Goal: Entertainment & Leisure: Consume media (video, audio)

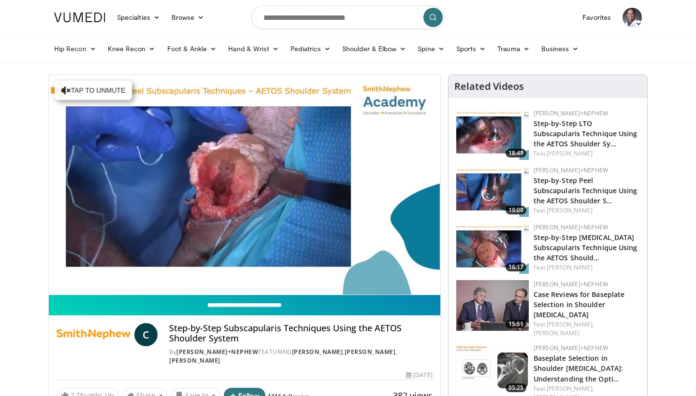
drag, startPoint x: 218, startPoint y: 299, endPoint x: 101, endPoint y: 299, distance: 117.9
click at [111, 299] on input "**********" at bounding box center [244, 305] width 391 height 20
type input "**********"
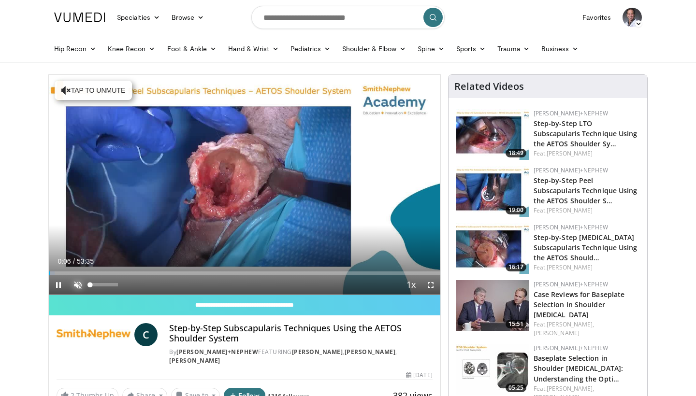
click at [75, 285] on span "Video Player" at bounding box center [77, 284] width 19 height 19
drag, startPoint x: 96, startPoint y: 284, endPoint x: 106, endPoint y: 284, distance: 10.1
click at [106, 284] on div "Volume Level" at bounding box center [98, 284] width 16 height 3
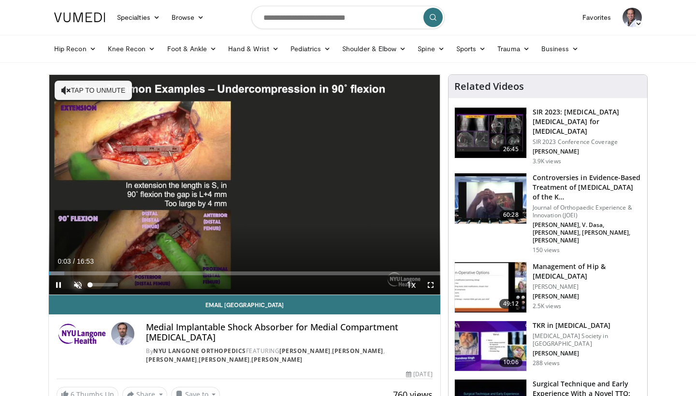
click at [77, 283] on span "Video Player" at bounding box center [77, 284] width 19 height 19
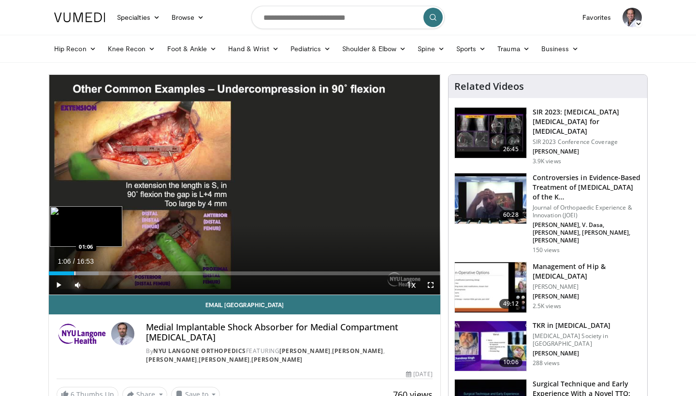
drag, startPoint x: 53, startPoint y: 273, endPoint x: 74, endPoint y: 272, distance: 20.8
click at [74, 272] on div "Progress Bar" at bounding box center [74, 274] width 1 height 4
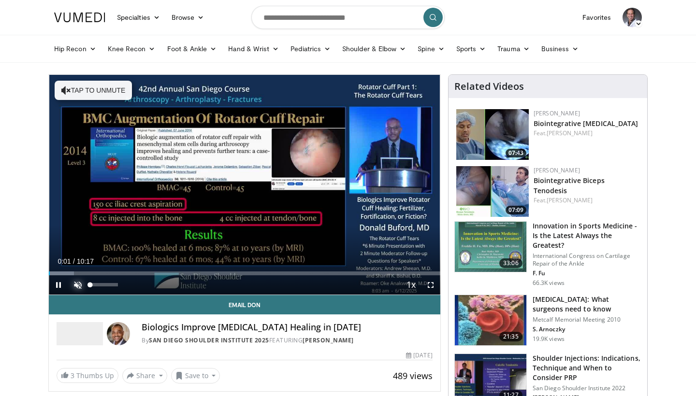
click at [77, 284] on span "Video Player" at bounding box center [77, 284] width 19 height 19
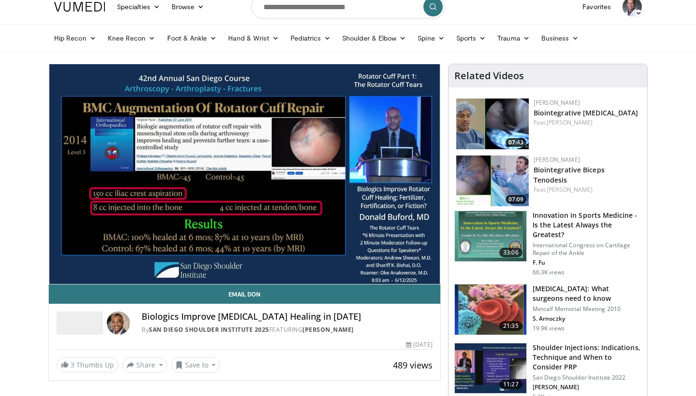
scroll to position [14, 0]
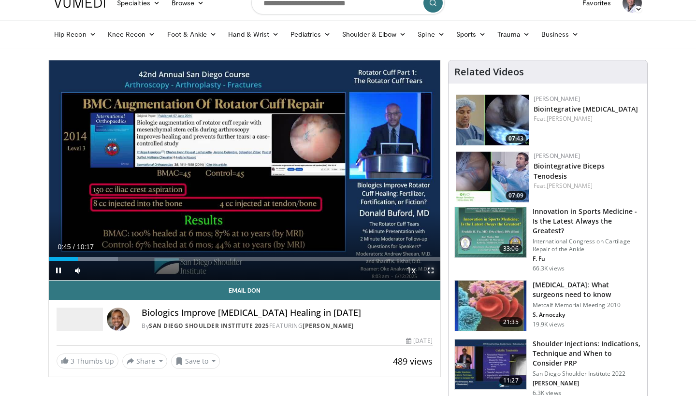
click at [429, 270] on span "Video Player" at bounding box center [430, 270] width 19 height 19
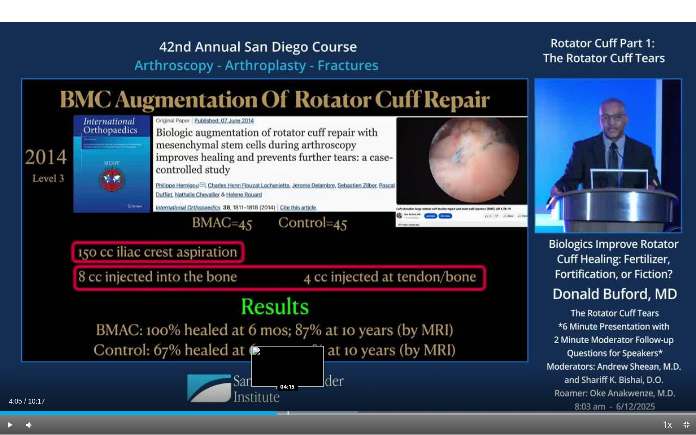
drag, startPoint x: 290, startPoint y: 414, endPoint x: 276, endPoint y: 414, distance: 14.0
click at [276, 396] on div "Current Time 4:05 / Duration 10:17 Play Skip Backward Skip Forward Mute 93% Loa…" at bounding box center [348, 424] width 696 height 19
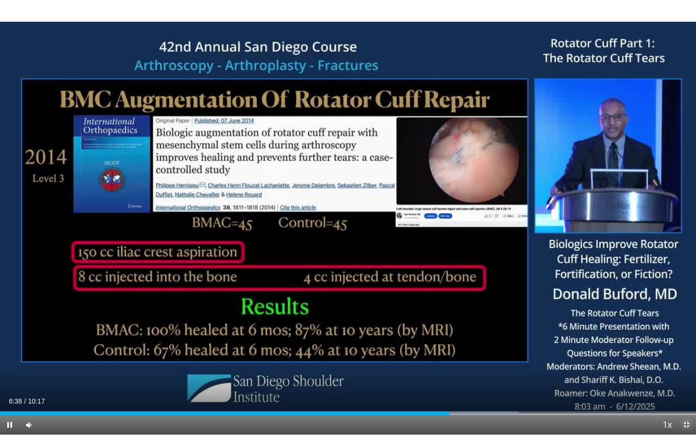
click at [688, 396] on span "Video Player" at bounding box center [685, 424] width 19 height 19
